Goal: Information Seeking & Learning: Find contact information

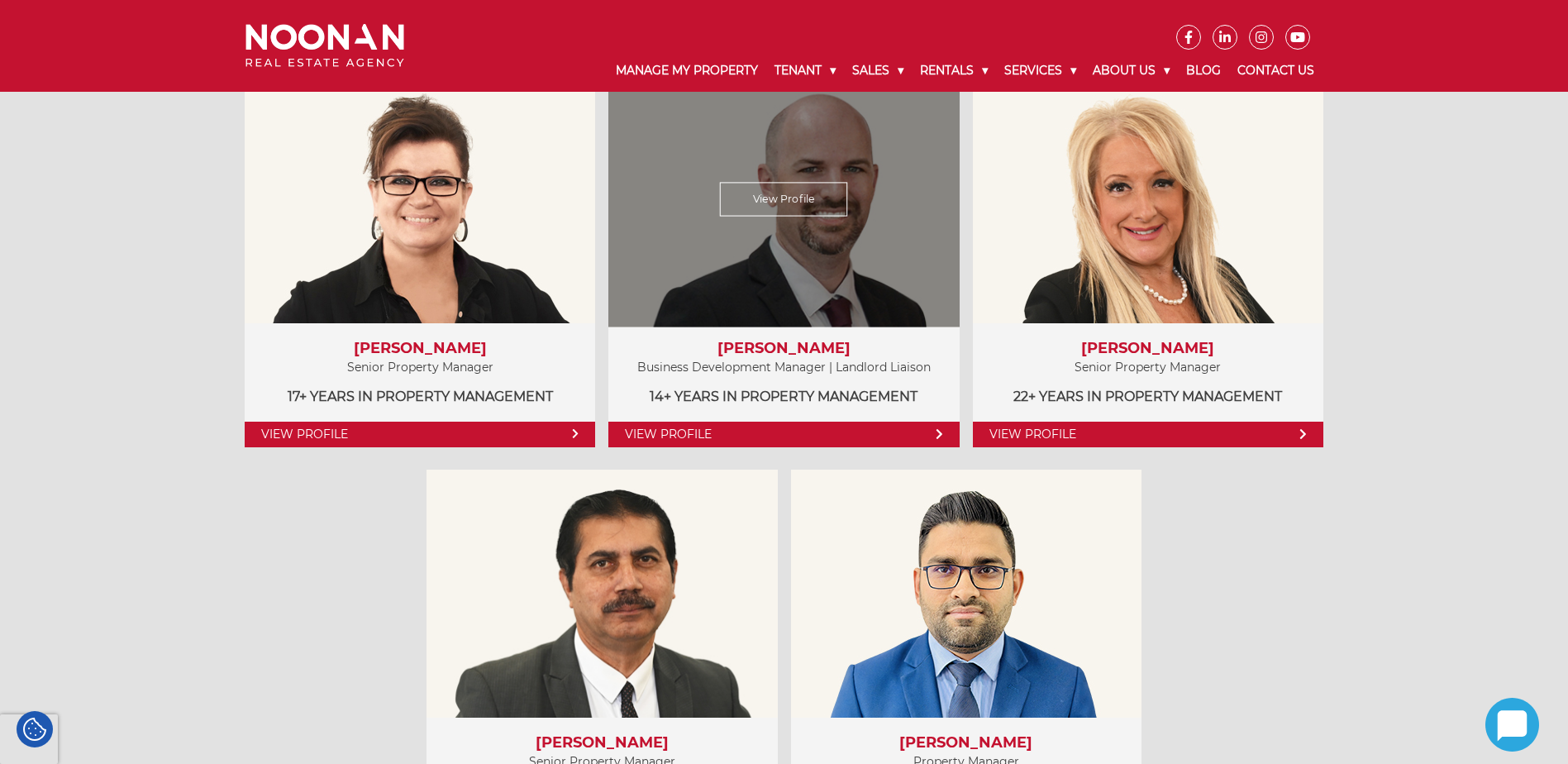
scroll to position [909, 0]
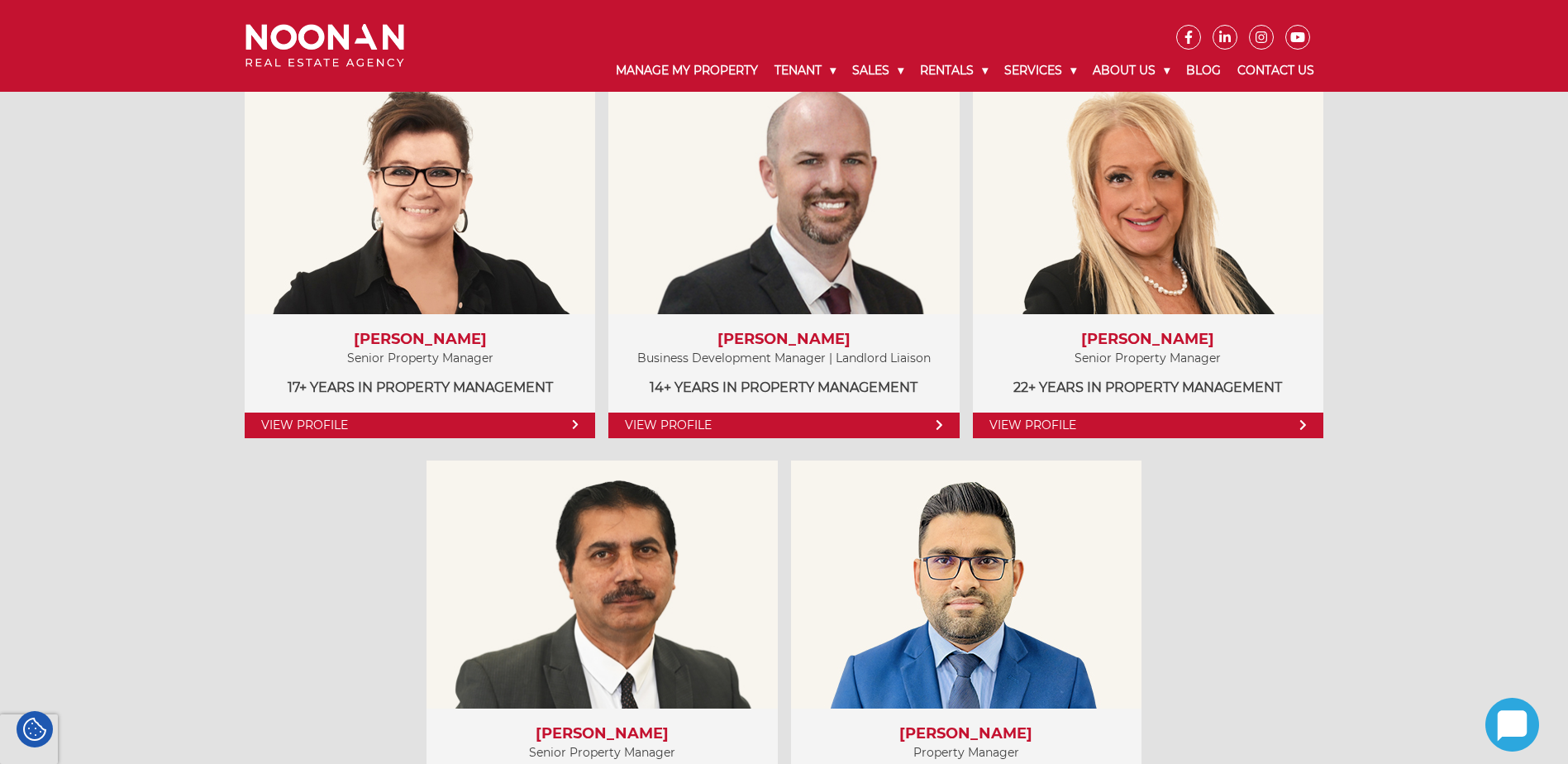
click at [1452, 464] on div "Property Managers View Profile Amela Sowinski Senior Property Manager 17+ years…" at bounding box center [784, 428] width 1568 height 934
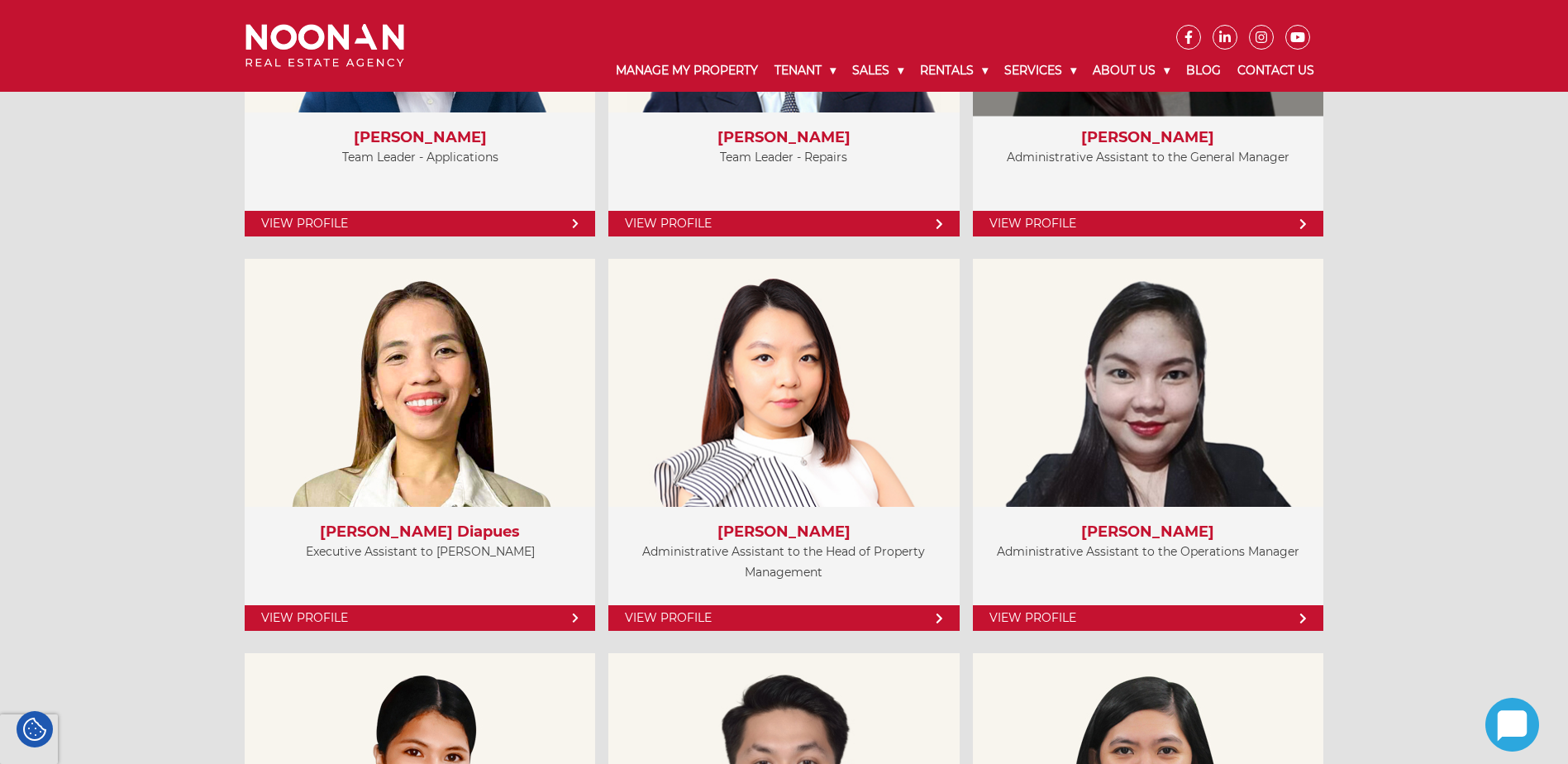
scroll to position [4465, 0]
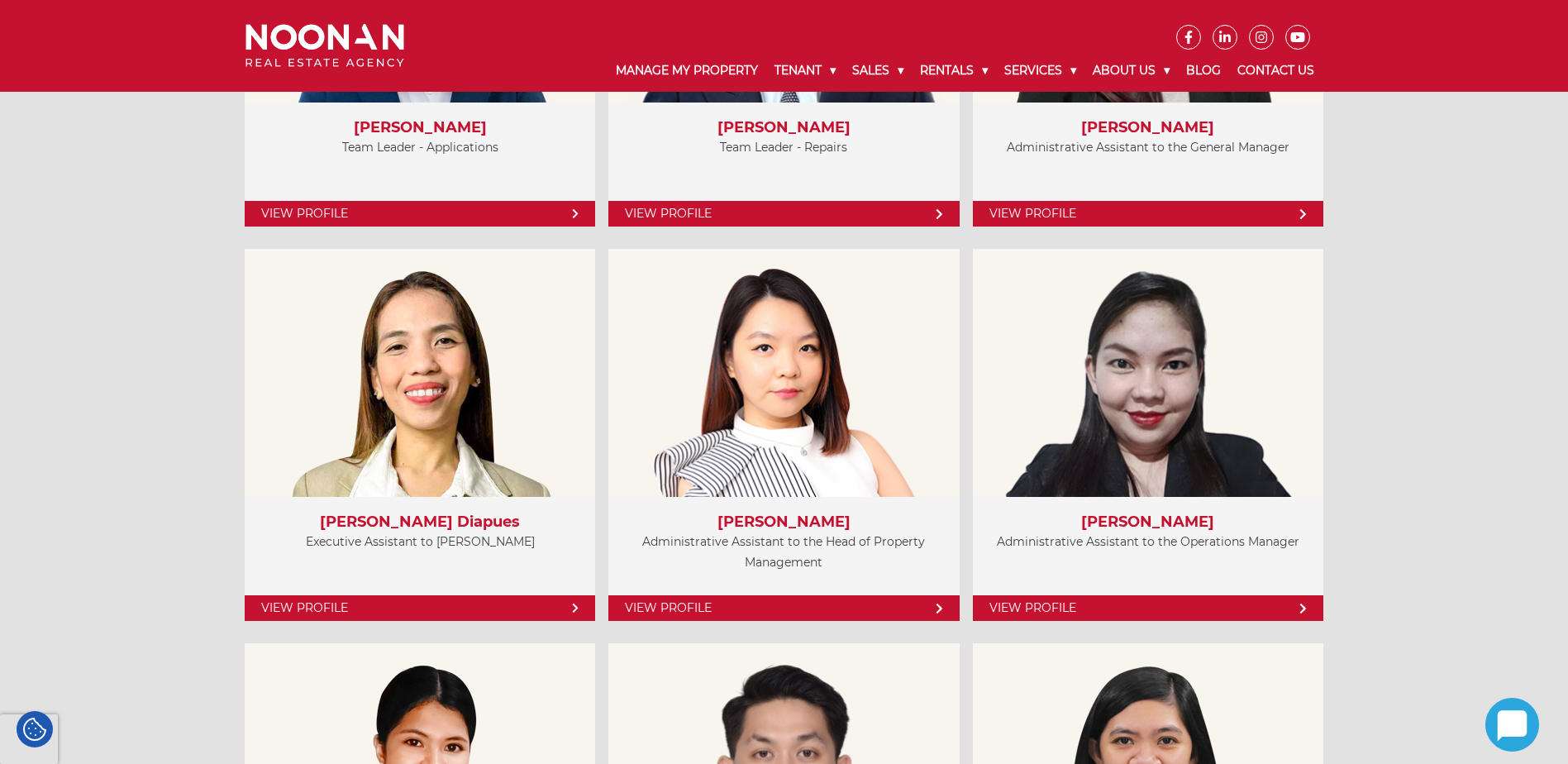
drag, startPoint x: 406, startPoint y: 467, endPoint x: 1468, endPoint y: 342, distance: 1069.3
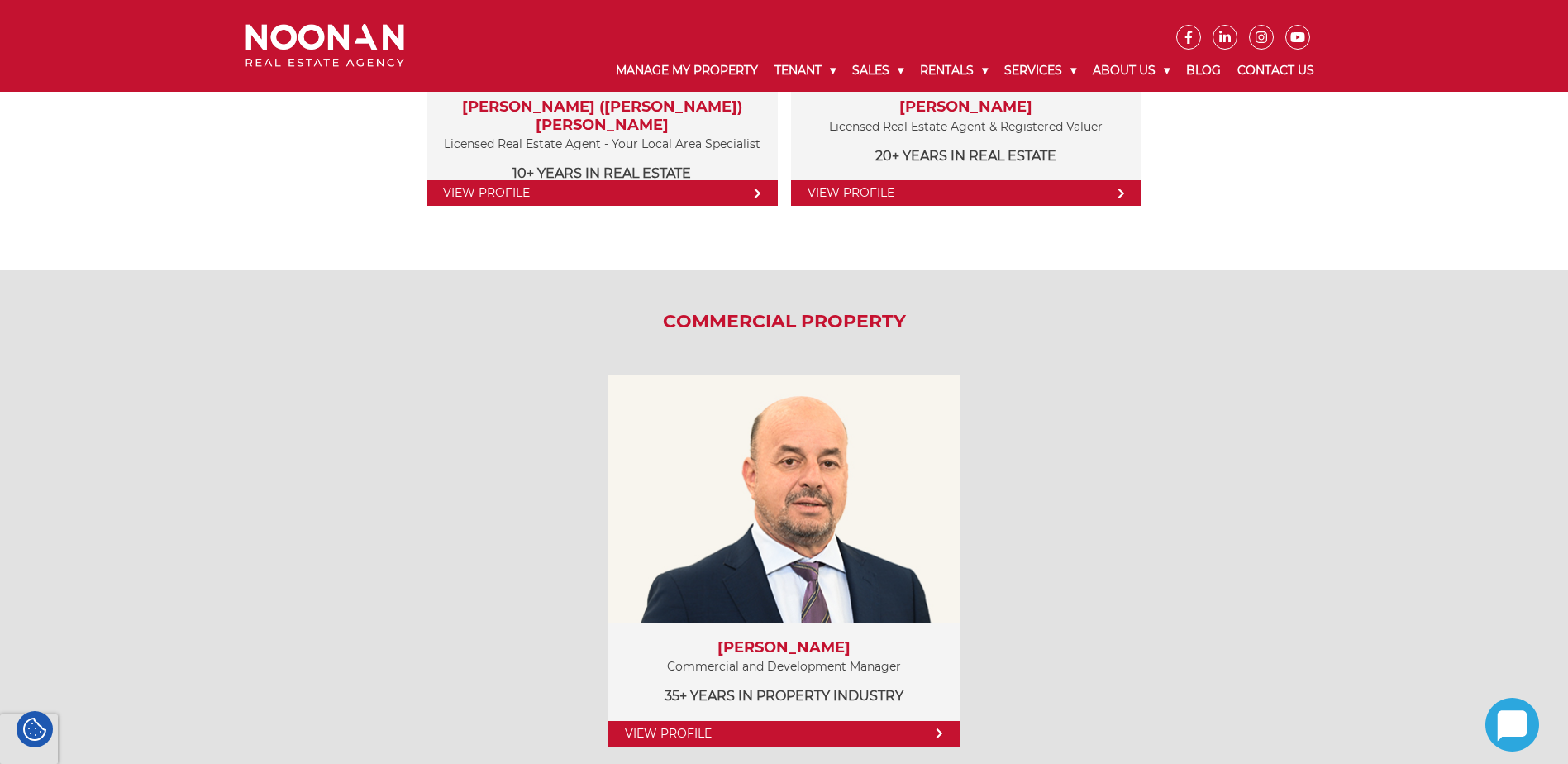
scroll to position [2067, 0]
